Goal: Information Seeking & Learning: Learn about a topic

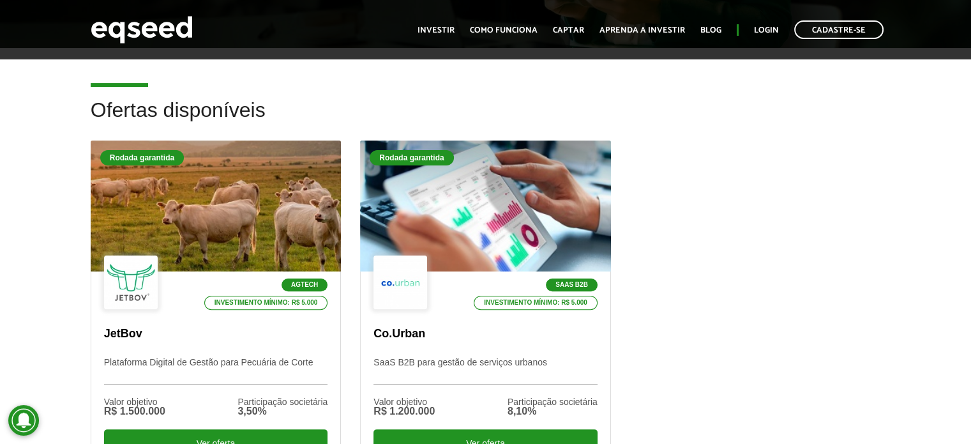
scroll to position [319, 0]
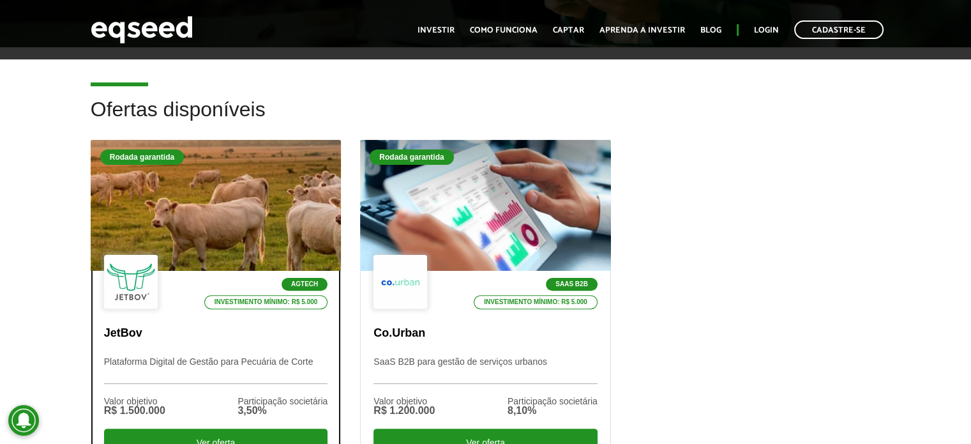
click at [169, 349] on div "Agtech Investimento mínimo: R$ 5.000 JetBov Plataforma Digital de Gestão para P…" at bounding box center [216, 367] width 250 height 193
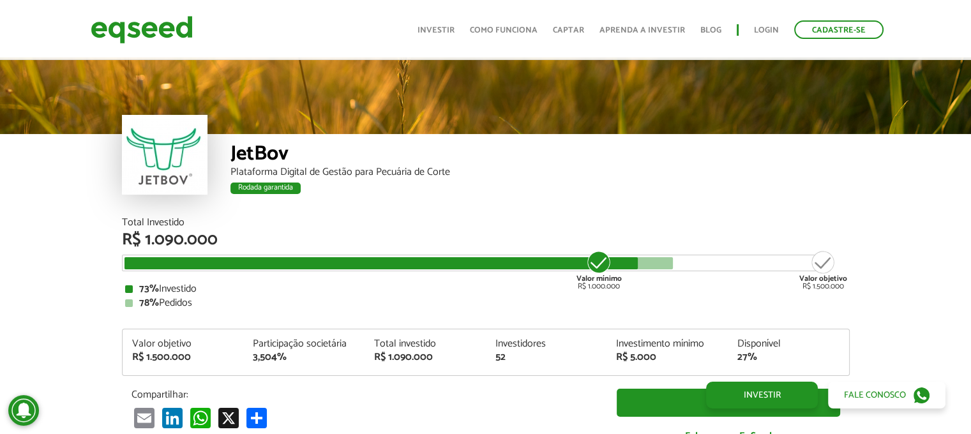
scroll to position [1540, 0]
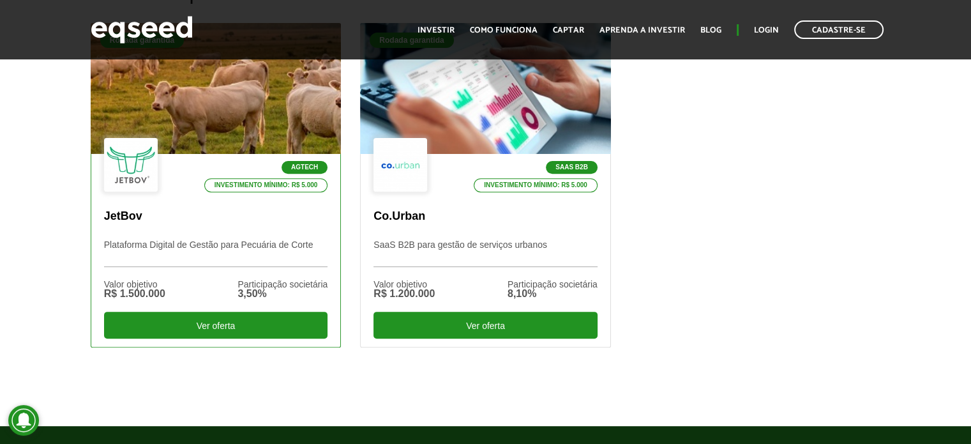
scroll to position [511, 0]
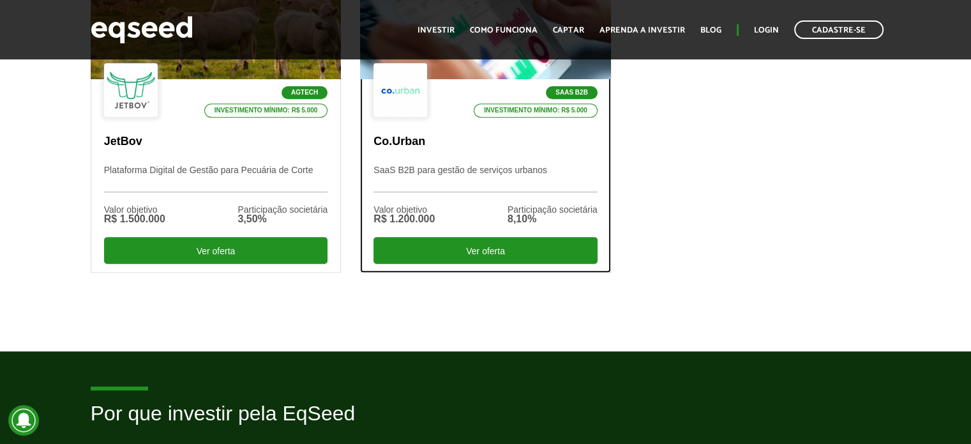
click at [461, 151] on div "SaaS B2B Investimento mínimo: R$ 5.000 Co.Urban SaaS B2B para gestão de serviço…" at bounding box center [486, 175] width 250 height 193
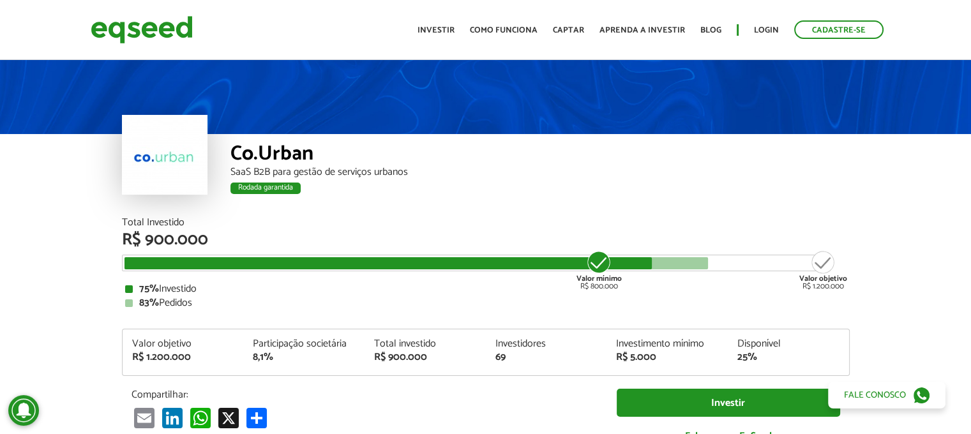
click at [444, 173] on div "SaaS B2B para gestão de serviços urbanos" at bounding box center [539, 172] width 619 height 10
